Goal: Check status: Check status

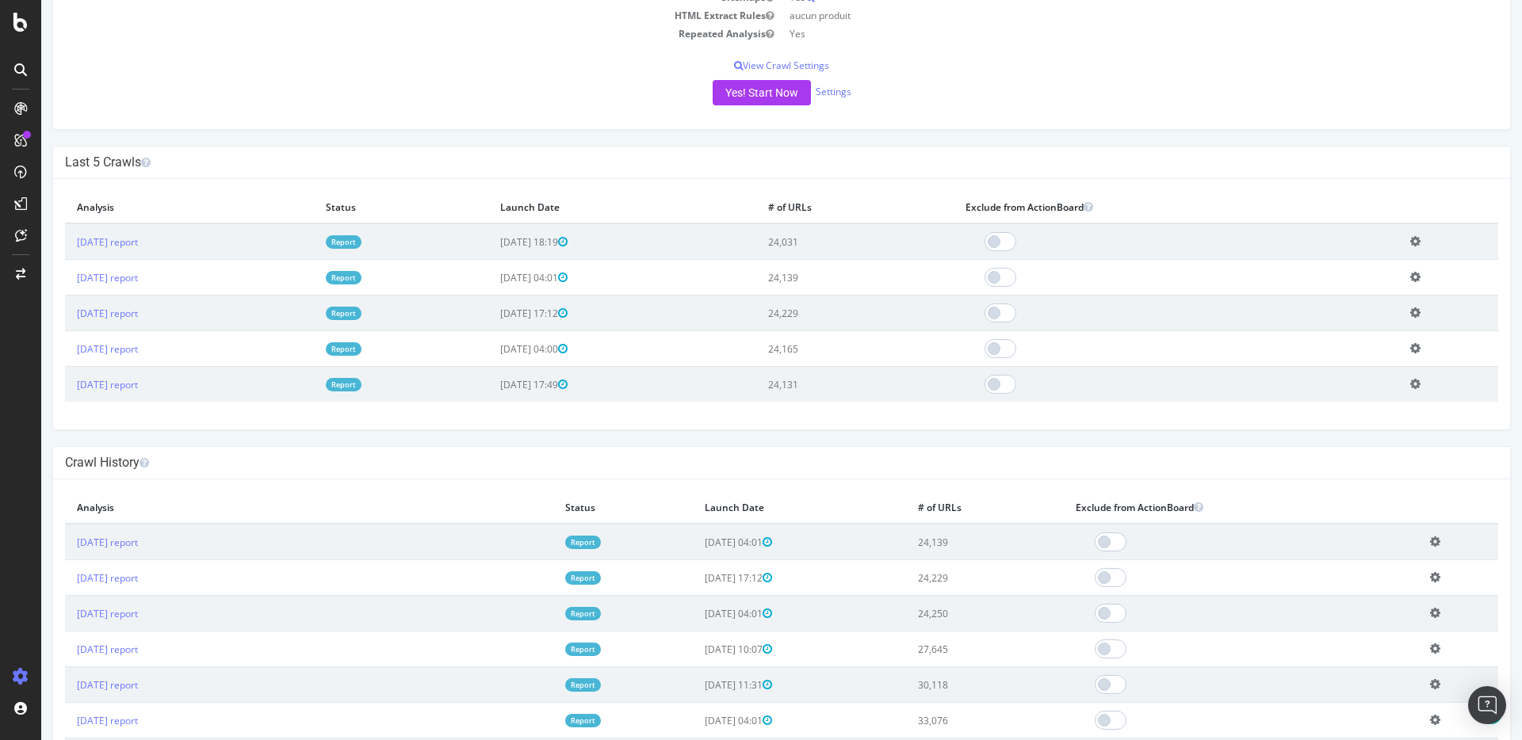
scroll to position [342, 0]
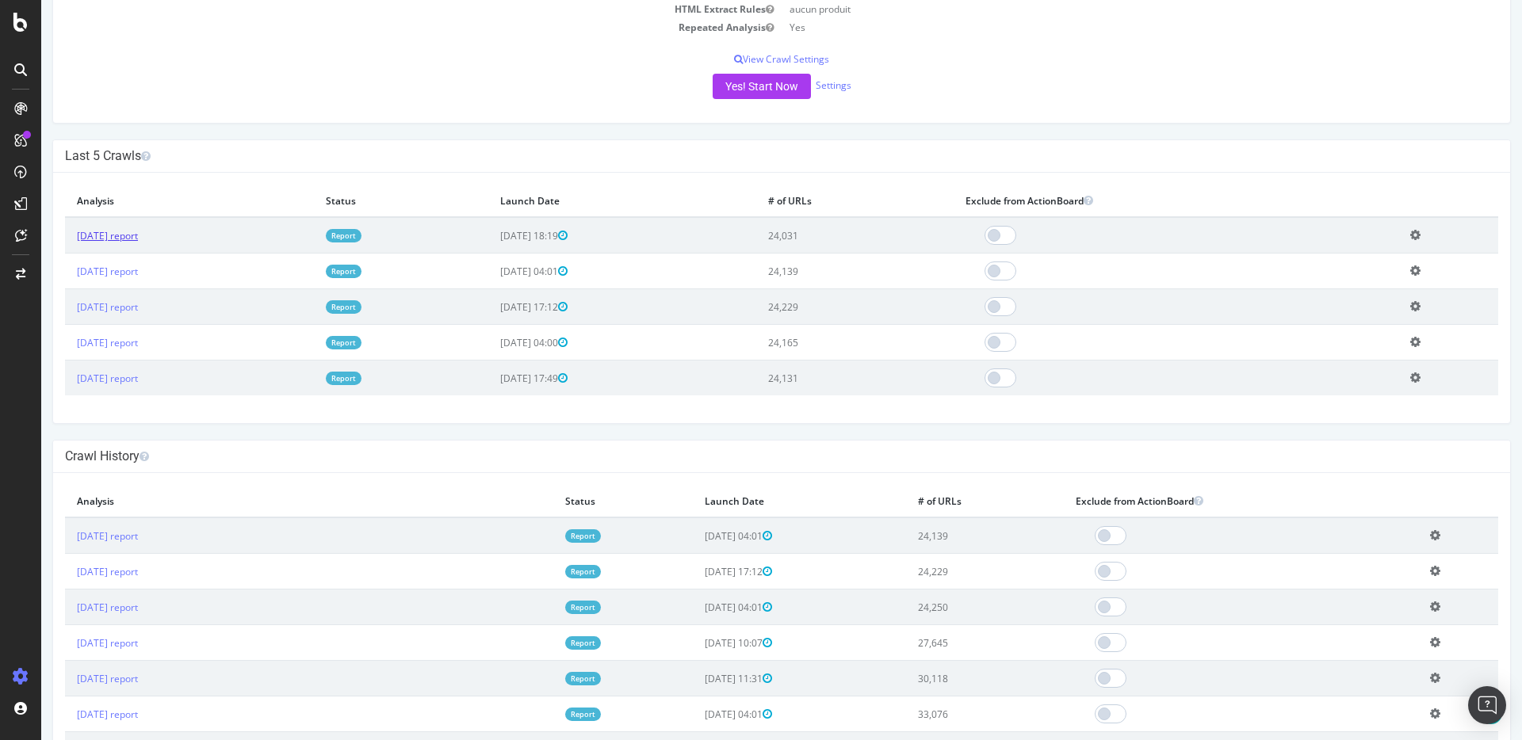
click at [138, 240] on link "[DATE] report" at bounding box center [107, 235] width 61 height 13
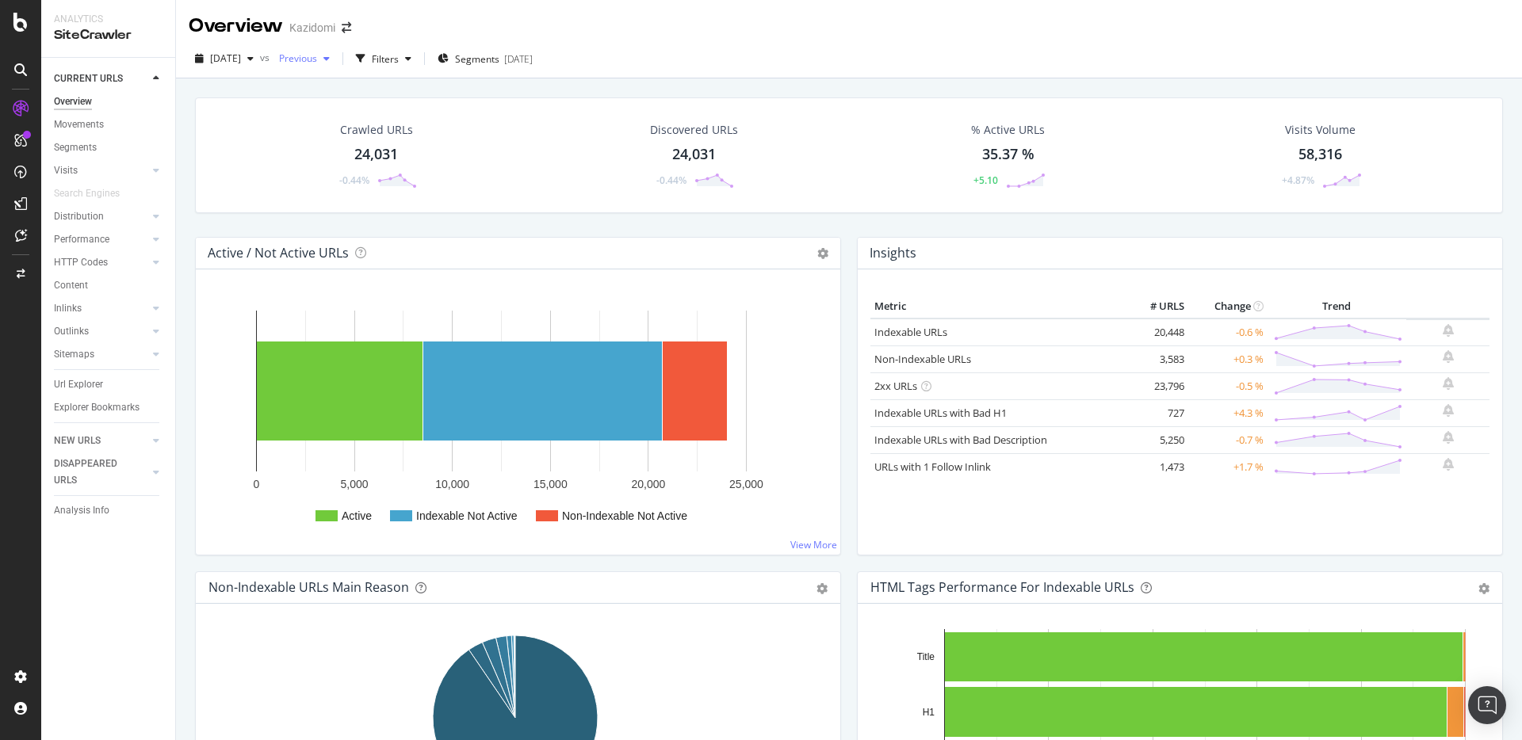
click at [317, 59] on span "Previous" at bounding box center [295, 58] width 44 height 13
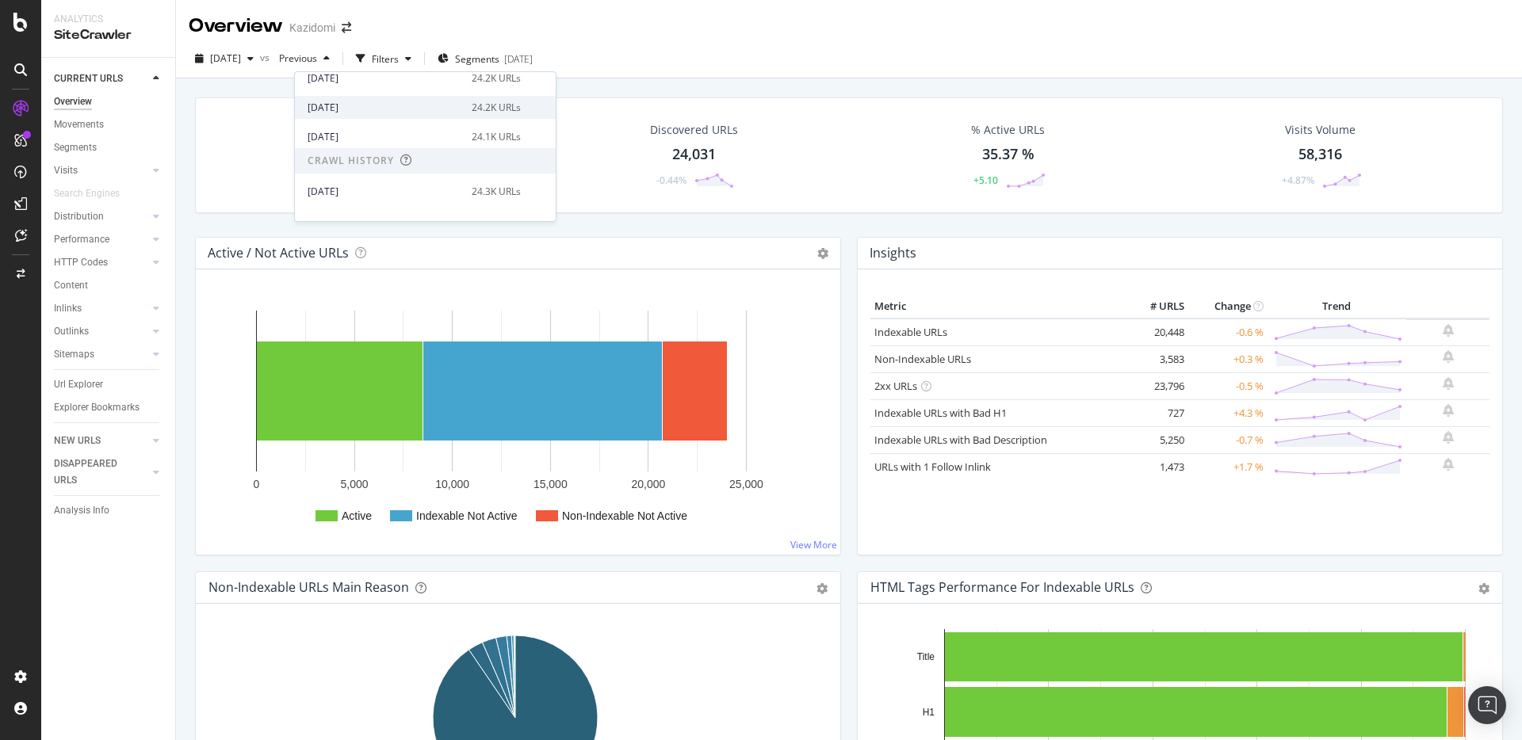
scroll to position [123, 0]
click at [387, 113] on div "[DATE]" at bounding box center [384, 110] width 155 height 14
